Goal: Transaction & Acquisition: Purchase product/service

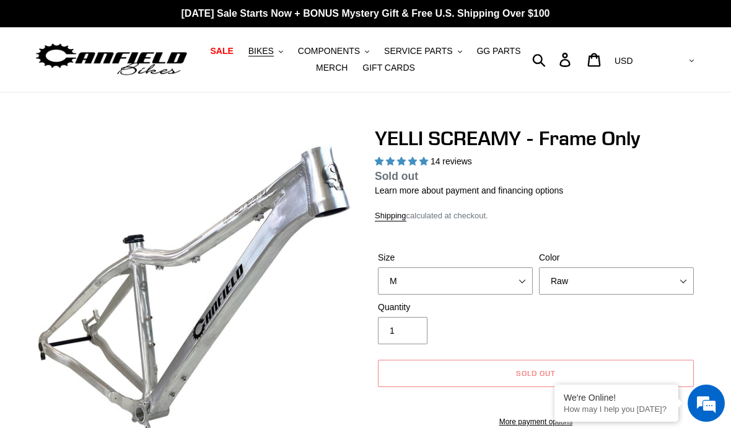
select select "highest-rating"
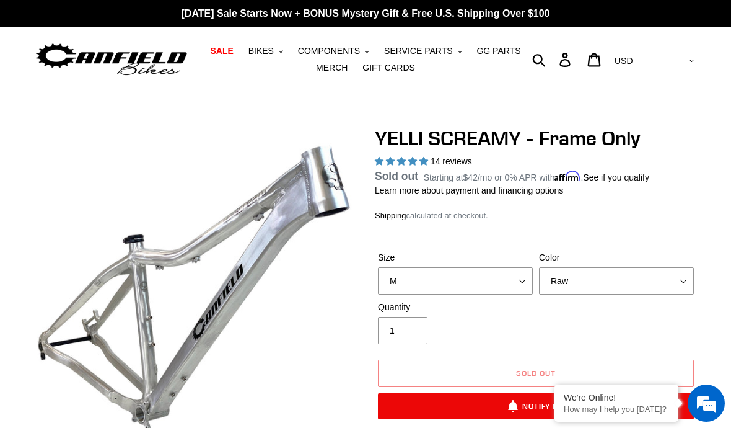
click at [278, 59] on button "BIKES .cls-1{fill:#231f20}" at bounding box center [265, 51] width 47 height 17
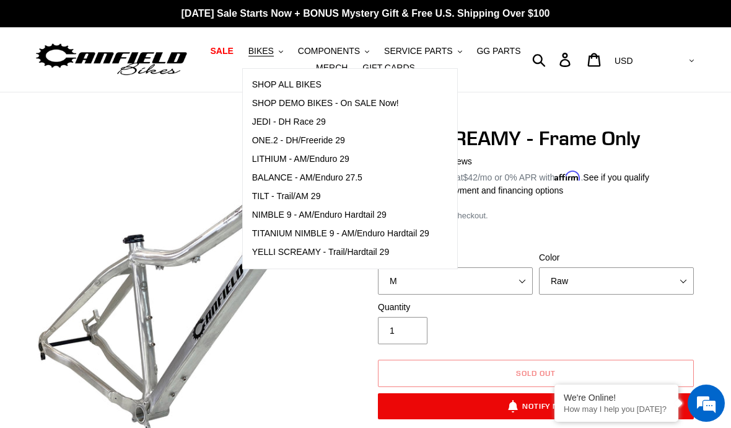
click at [275, 255] on span "YELLI SCREAMY - Trail/Hardtail 29" at bounding box center [321, 252] width 138 height 11
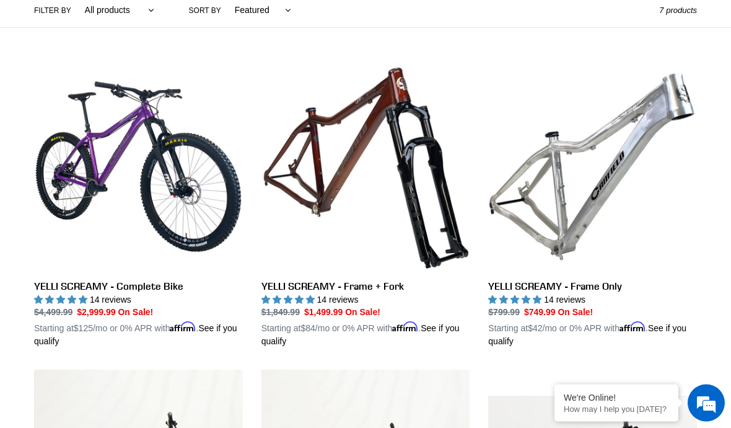
scroll to position [302, 0]
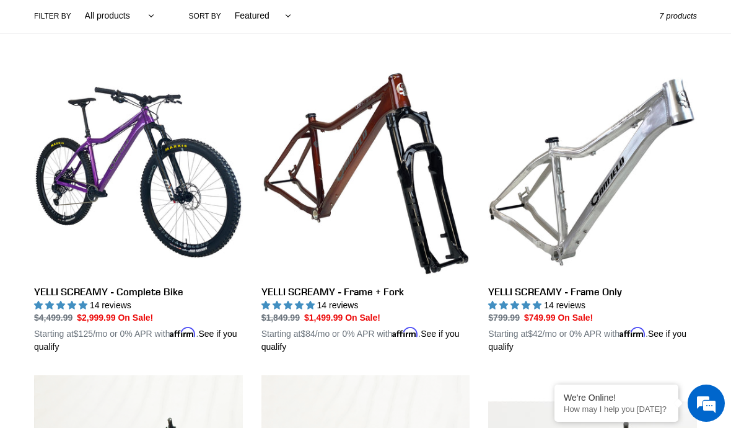
click at [92, 167] on link "YELLI SCREAMY - Complete Bike" at bounding box center [138, 211] width 209 height 286
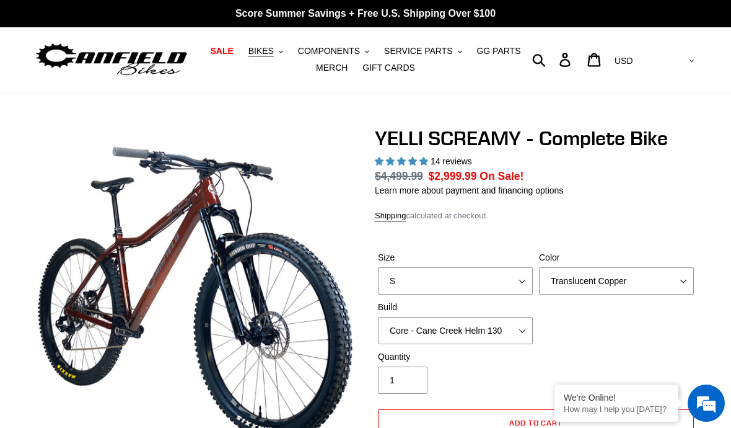
select select "highest-rating"
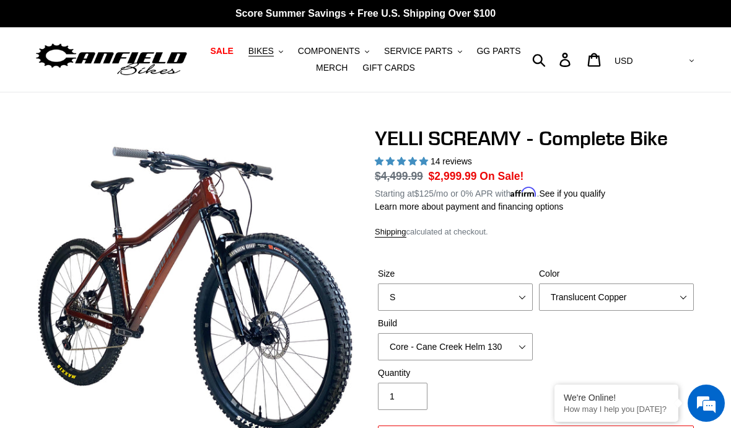
click at [482, 278] on label "Size" at bounding box center [455, 273] width 155 height 13
click at [482, 283] on select "S M L XL" at bounding box center [455, 296] width 155 height 27
select select "M"
click at [629, 302] on select "Translucent Copper Purple Haze Raw" at bounding box center [616, 296] width 155 height 27
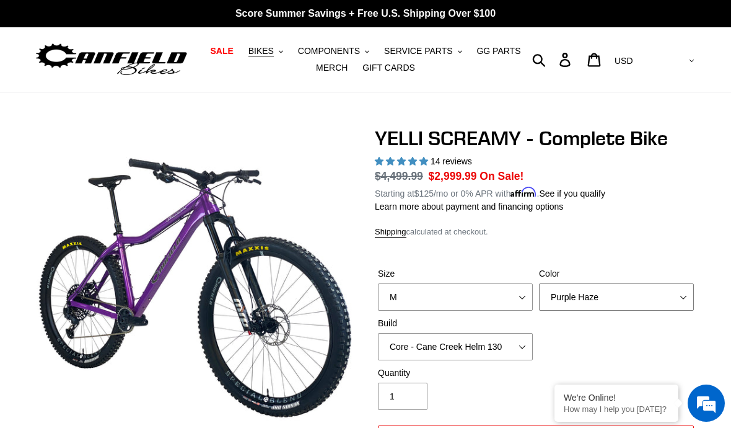
click at [653, 291] on select "Translucent Copper Purple Haze Raw" at bounding box center [616, 296] width 155 height 27
select select "Raw"
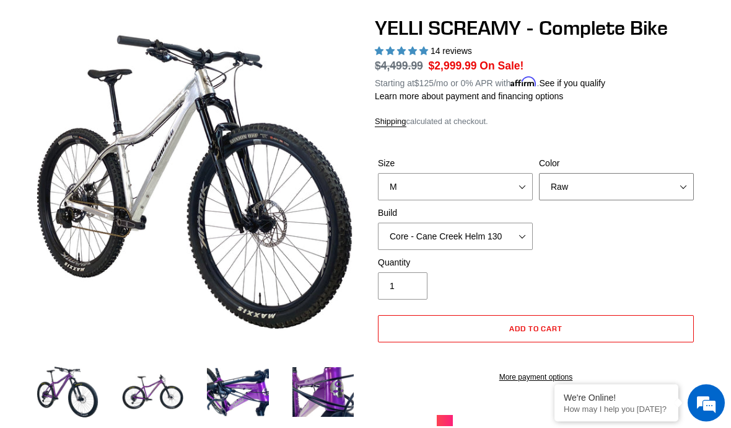
scroll to position [110, 0]
click at [516, 231] on select "Core - Cane Creek Helm 130 Pro - Cane Creek Helm 130 Core - Fox 34 SL Factory G…" at bounding box center [455, 236] width 155 height 27
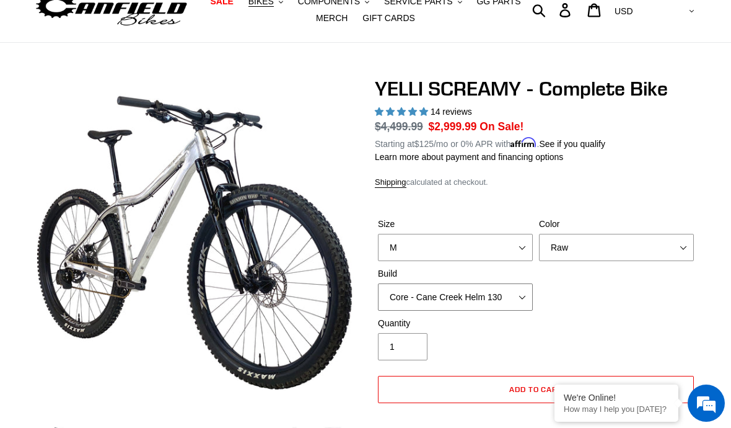
scroll to position [48, 0]
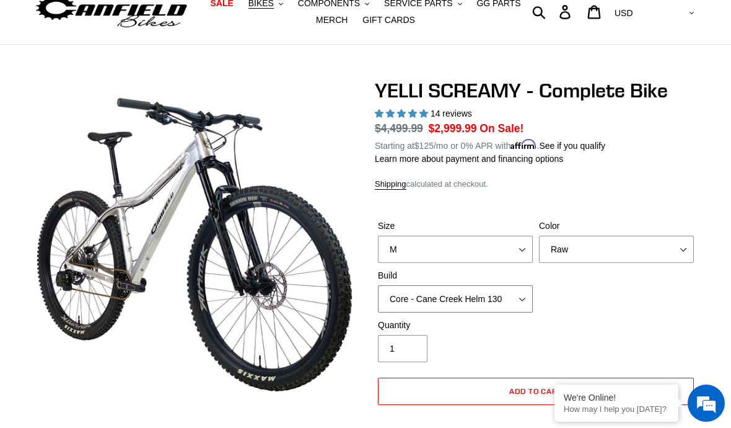
click at [508, 290] on select "Core - Cane Creek Helm 130 Pro - Cane Creek Helm 130 Core - Fox 34 SL Factory G…" at bounding box center [455, 298] width 155 height 27
click at [485, 298] on select "Core - Cane Creek Helm 130 Pro - Cane Creek Helm 130 Core - Fox 34 SL Factory G…" at bounding box center [455, 298] width 155 height 27
click at [493, 297] on select "Core - Cane Creek Helm 130 Pro - Cane Creek Helm 130 Core - Fox 34 SL Factory G…" at bounding box center [455, 298] width 155 height 27
click at [498, 298] on select "Core - Cane Creek Helm 130 Pro - Cane Creek Helm 130 Core - Fox 34 SL Factory G…" at bounding box center [455, 298] width 155 height 27
click at [493, 299] on select "Core - Cane Creek Helm 130 Pro - Cane Creek Helm 130 Core - Fox 34 SL Factory G…" at bounding box center [455, 298] width 155 height 27
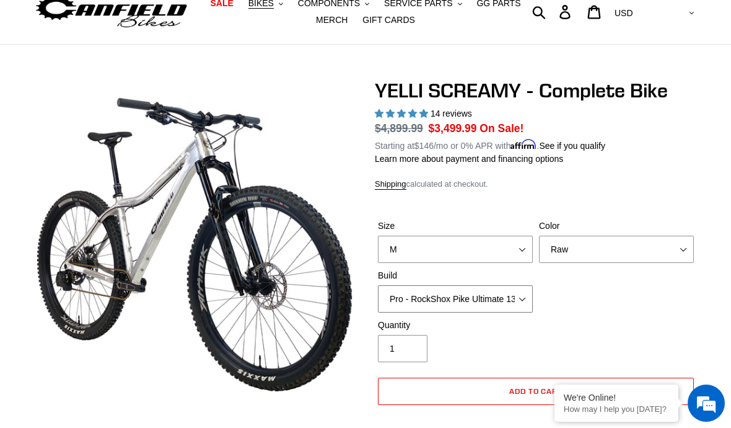
click at [482, 300] on select "Core - Cane Creek Helm 130 Pro - Cane Creek Helm 130 Core - Fox 34 SL Factory G…" at bounding box center [455, 298] width 155 height 27
click at [494, 303] on select "Core - Cane Creek Helm 130 Pro - Cane Creek Helm 130 Core - Fox 34 SL Factory G…" at bounding box center [455, 298] width 155 height 27
click at [625, 185] on div "Shipping calculated at checkout." at bounding box center [536, 184] width 322 height 12
click at [497, 250] on select "S M L XL" at bounding box center [455, 249] width 155 height 27
click at [498, 299] on select "Core - Cane Creek Helm 130 Pro - Cane Creek Helm 130 Core - Fox 34 SL Factory G…" at bounding box center [455, 298] width 155 height 27
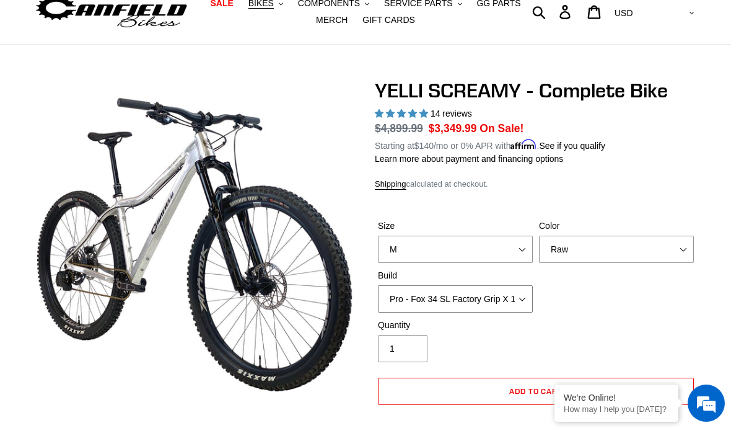
click at [498, 307] on select "Core - Cane Creek Helm 130 Pro - Cane Creek Helm 130 Core - Fox 34 SL Factory G…" at bounding box center [455, 298] width 155 height 27
select select "Pro - RockShox Pike Ultimate 130"
